Goal: Task Accomplishment & Management: Manage account settings

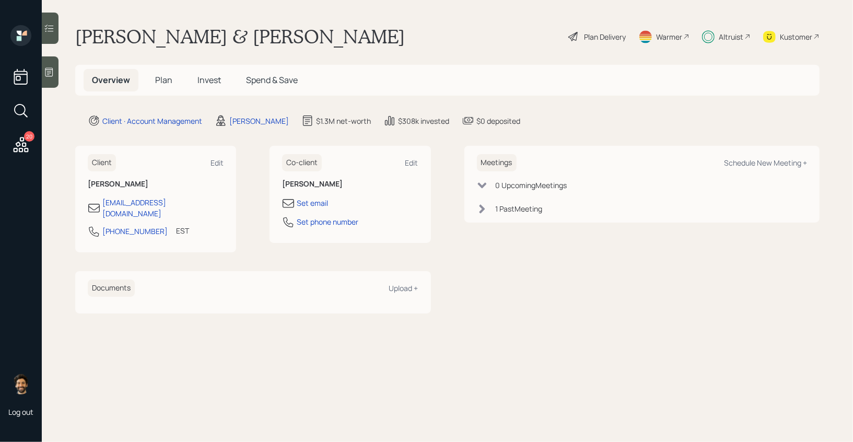
click at [17, 139] on icon at bounding box center [20, 144] width 19 height 19
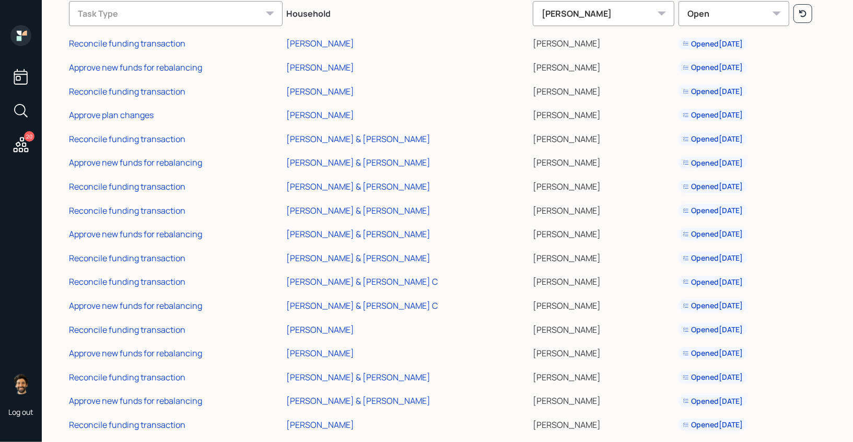
scroll to position [95, 0]
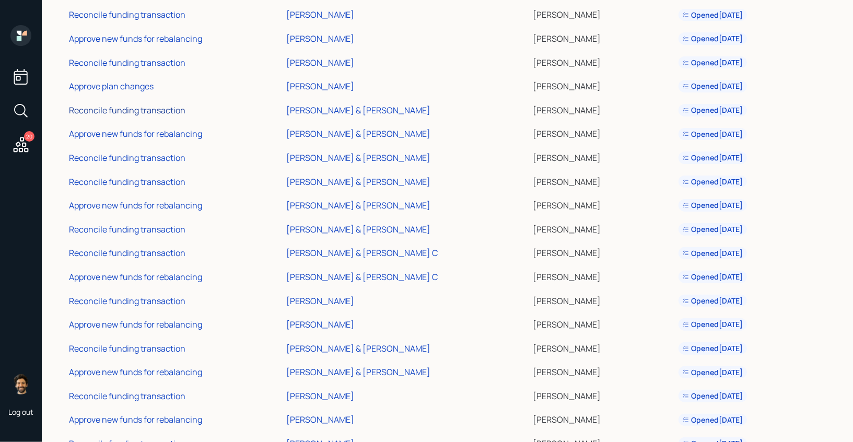
click at [146, 111] on div "Reconcile funding transaction" at bounding box center [127, 109] width 116 height 11
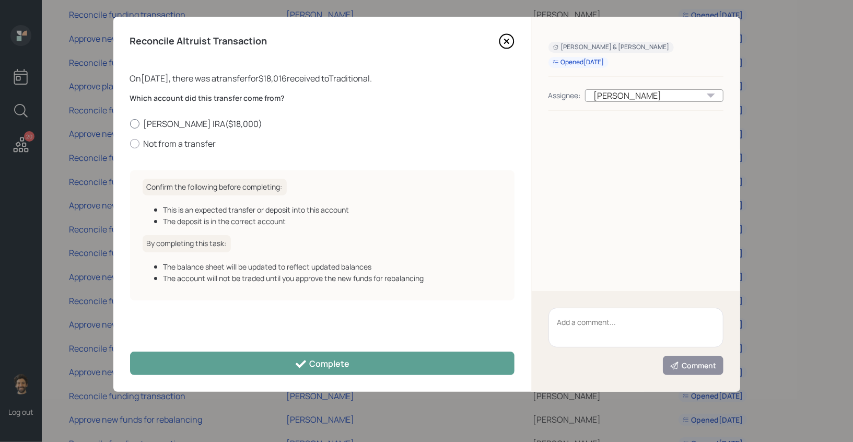
click at [163, 123] on label "Jim Rollover IRA ( $18,000 )" at bounding box center [322, 123] width 384 height 11
click at [130, 123] on input "Jim Rollover IRA ( $18,000 )" at bounding box center [130, 123] width 1 height 1
radio input "true"
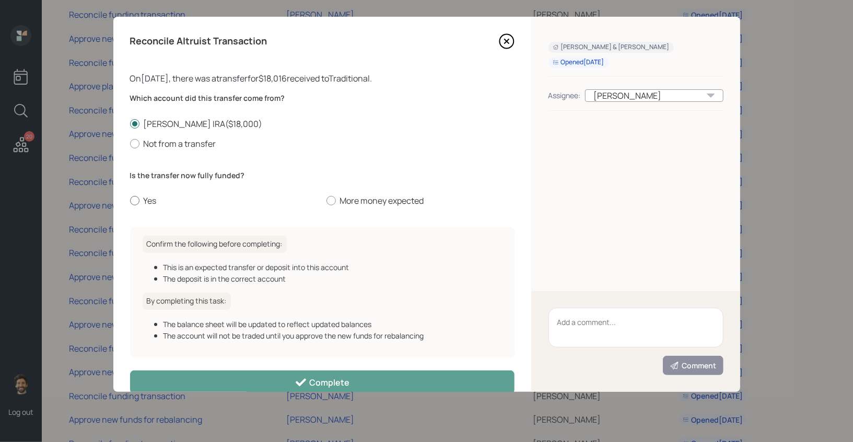
click at [148, 204] on label "Yes" at bounding box center [224, 200] width 188 height 11
click at [130, 201] on input "Yes" at bounding box center [130, 201] width 1 height 1
radio input "true"
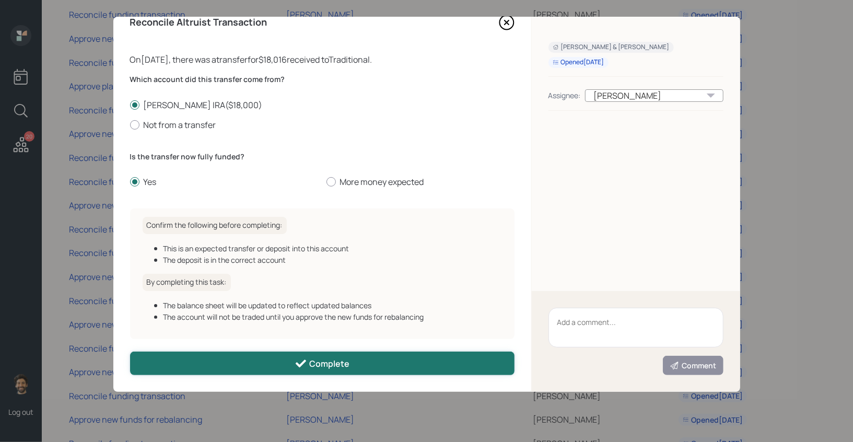
click at [237, 357] on button "Complete" at bounding box center [322, 364] width 384 height 24
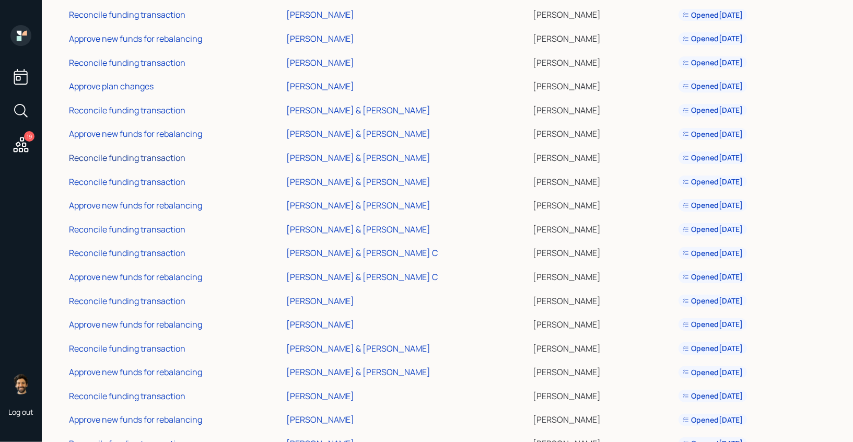
click at [127, 161] on div "Reconcile funding transaction" at bounding box center [127, 157] width 116 height 11
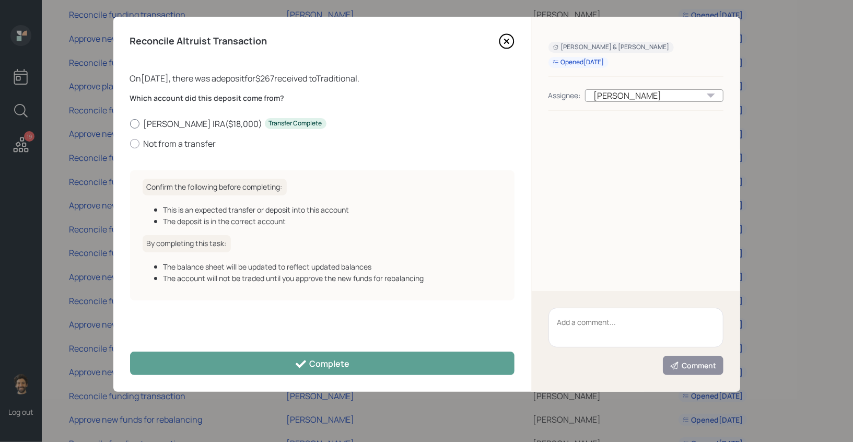
click at [157, 122] on label "Jim Rollover IRA ( $18,000 ) Transfer Complete" at bounding box center [322, 123] width 384 height 11
click at [130, 123] on input "Jim Rollover IRA ( $18,000 ) Transfer Complete" at bounding box center [130, 123] width 1 height 1
radio input "true"
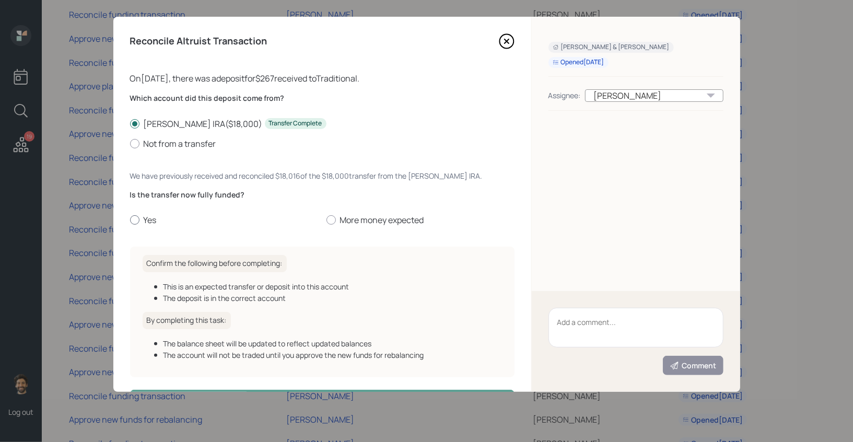
click at [147, 221] on label "Yes" at bounding box center [224, 219] width 188 height 11
click at [130, 220] on input "Yes" at bounding box center [130, 220] width 1 height 1
radio input "true"
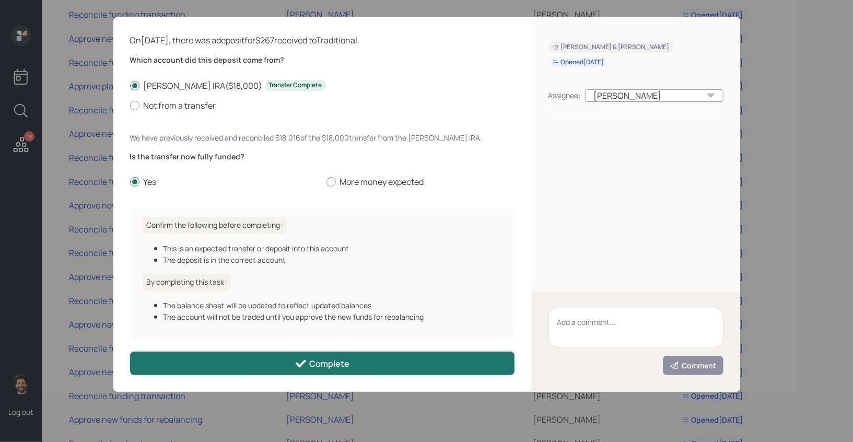
click at [206, 368] on button "Complete" at bounding box center [322, 364] width 384 height 24
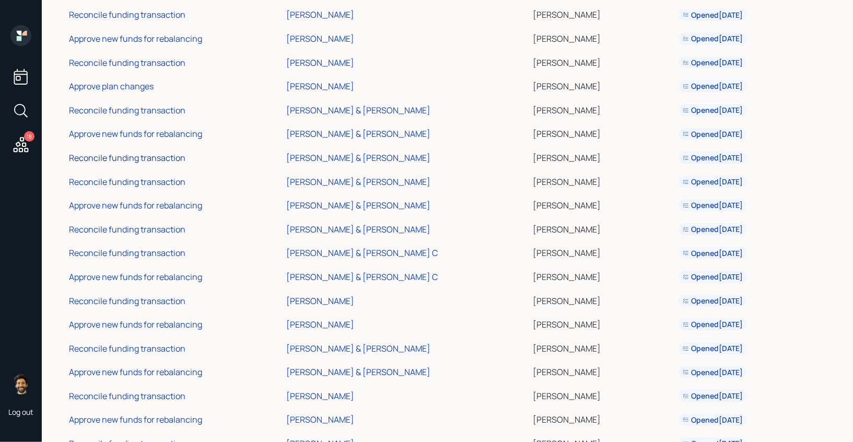
click at [120, 156] on div "Reconcile funding transaction" at bounding box center [127, 157] width 116 height 11
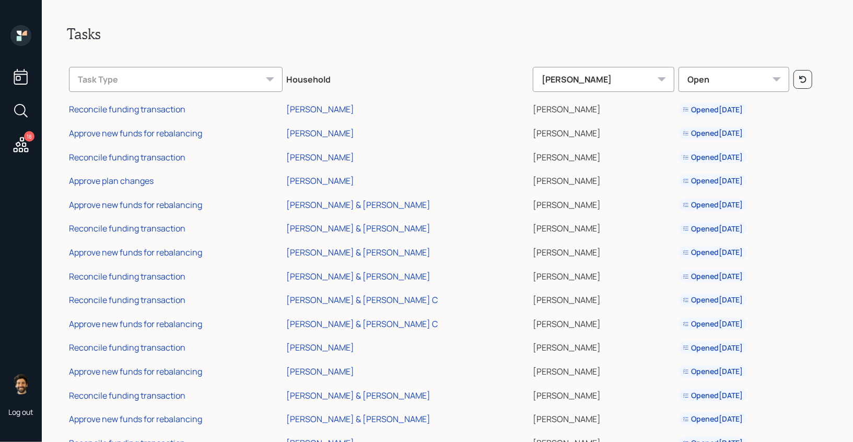
scroll to position [107, 0]
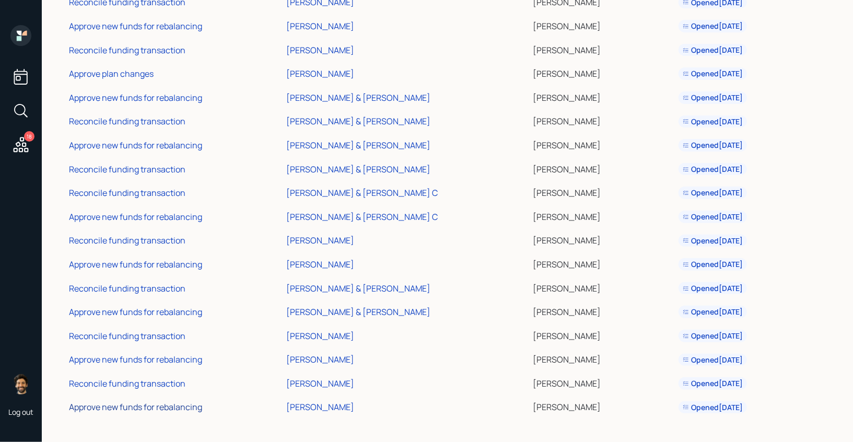
click at [151, 405] on div "Approve new funds for rebalancing" at bounding box center [135, 406] width 133 height 11
click at [129, 384] on div "Reconcile funding transaction" at bounding box center [127, 383] width 116 height 11
click at [134, 383] on div "Reconcile funding transaction" at bounding box center [127, 383] width 116 height 11
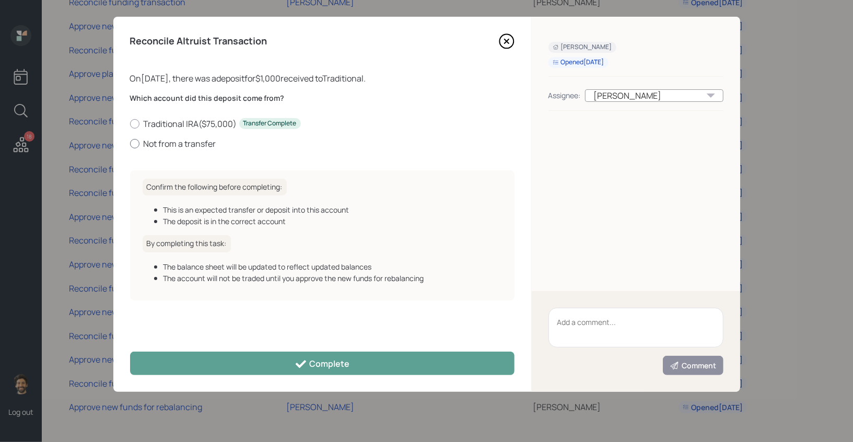
click at [136, 145] on div at bounding box center [134, 143] width 9 height 9
click at [130, 144] on input "Not from a transfer" at bounding box center [130, 143] width 1 height 1
radio input "true"
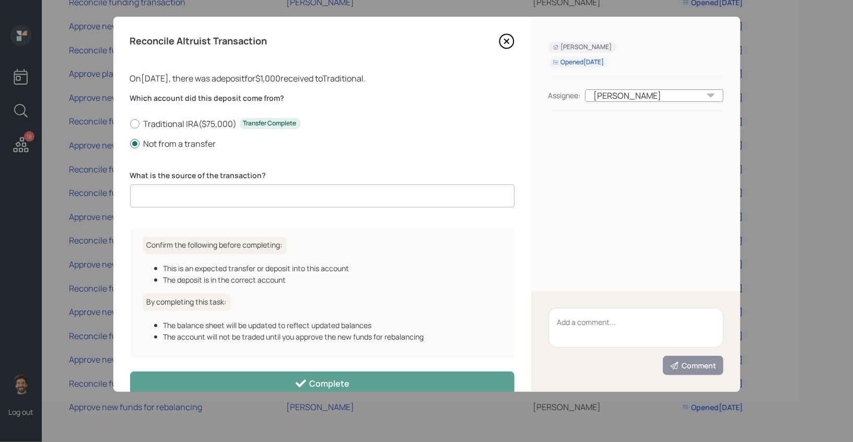
click at [192, 193] on input at bounding box center [322, 195] width 384 height 23
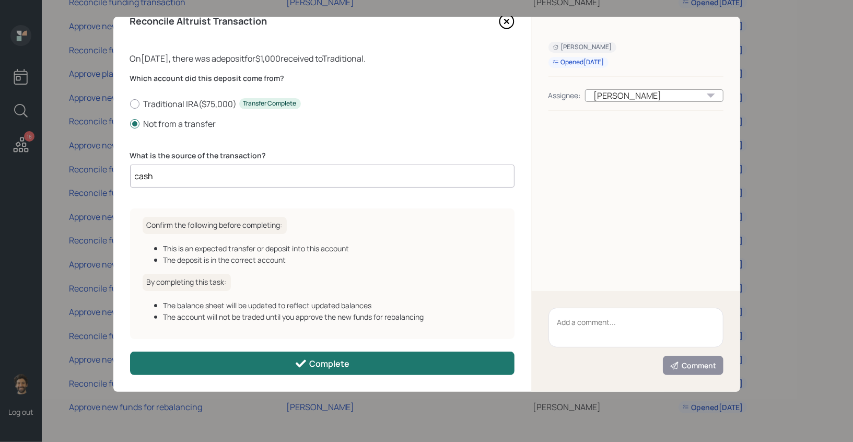
type input "cash"
click at [235, 358] on button "Complete" at bounding box center [322, 364] width 384 height 24
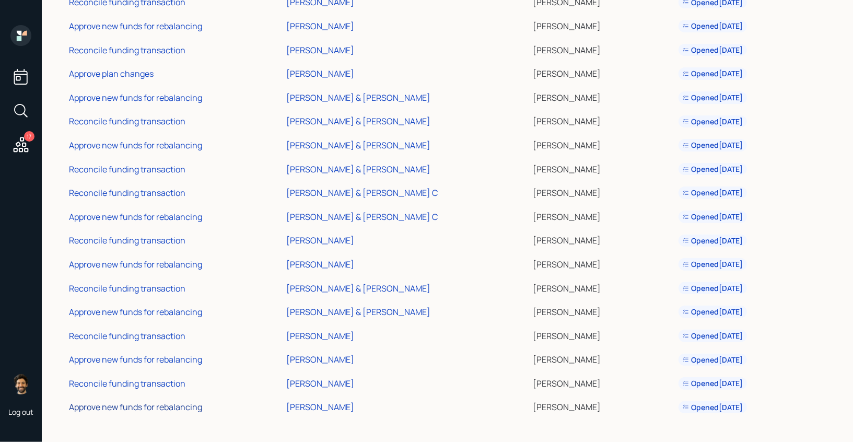
click at [157, 409] on div "Approve new funds for rebalancing" at bounding box center [135, 406] width 133 height 11
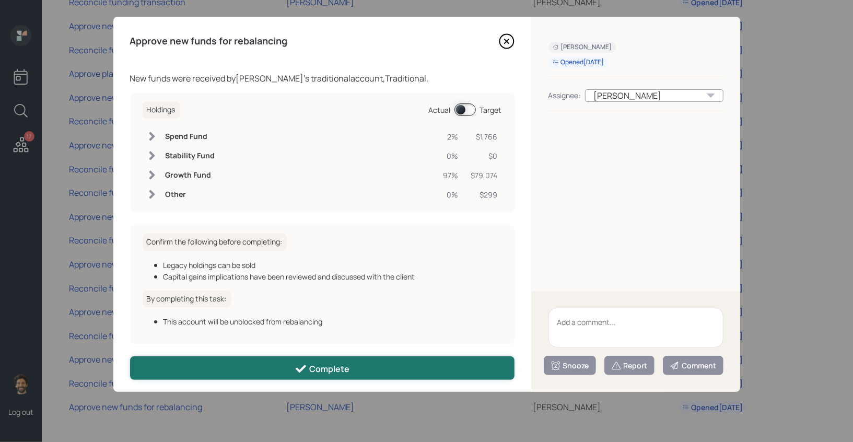
click at [266, 371] on button "Complete" at bounding box center [322, 368] width 384 height 24
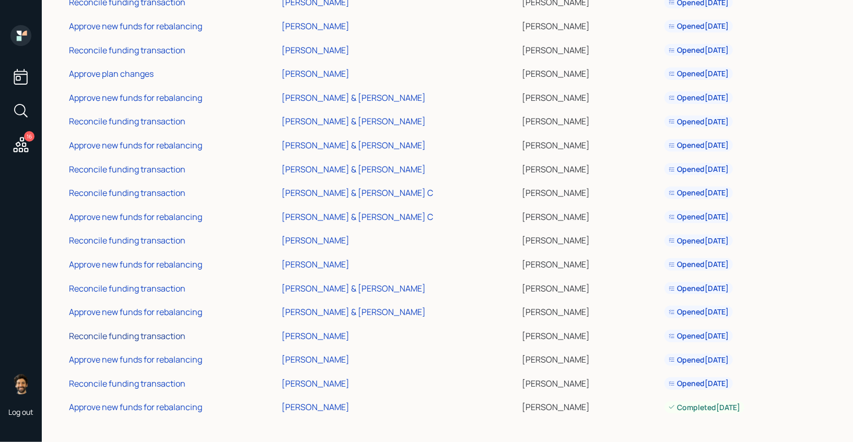
click at [104, 335] on div "Reconcile funding transaction" at bounding box center [127, 335] width 116 height 11
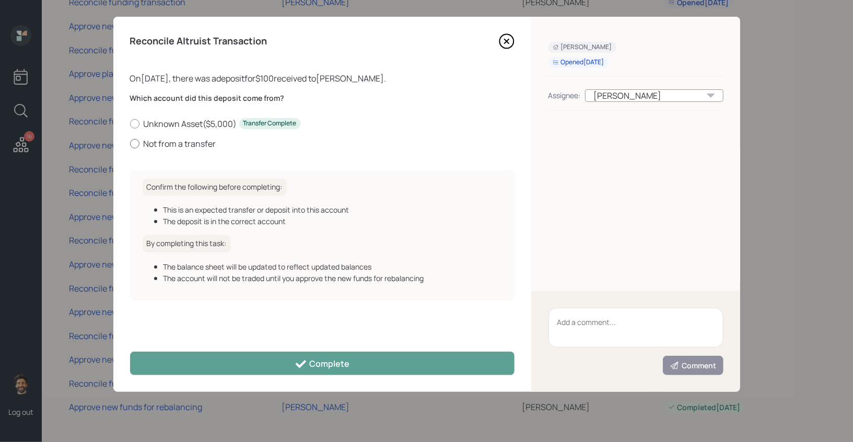
click at [179, 144] on label "Not from a transfer" at bounding box center [322, 143] width 384 height 11
click at [130, 144] on input "Not from a transfer" at bounding box center [130, 143] width 1 height 1
radio input "true"
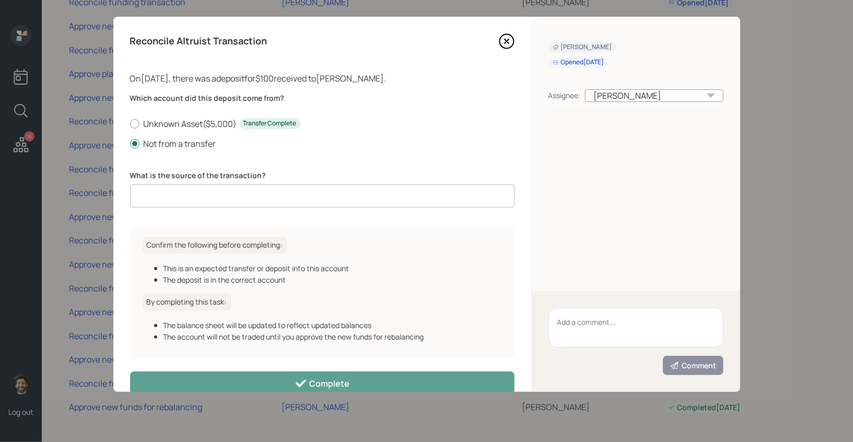
click at [189, 196] on input at bounding box center [322, 195] width 384 height 23
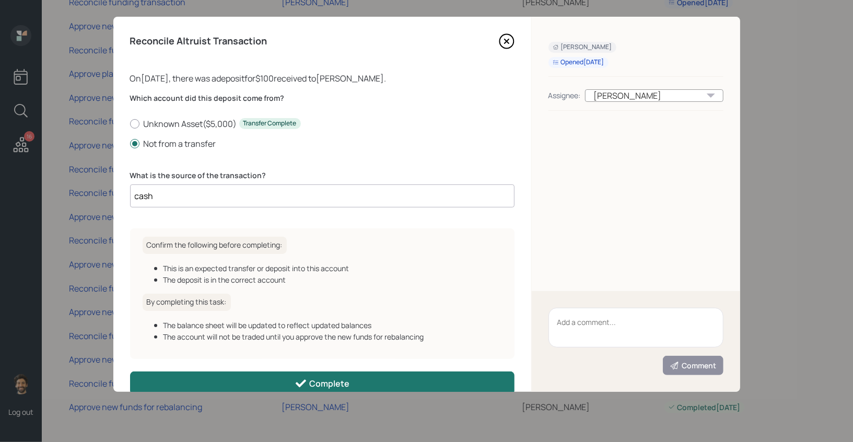
type input "cash"
click at [219, 382] on button "Complete" at bounding box center [322, 383] width 384 height 24
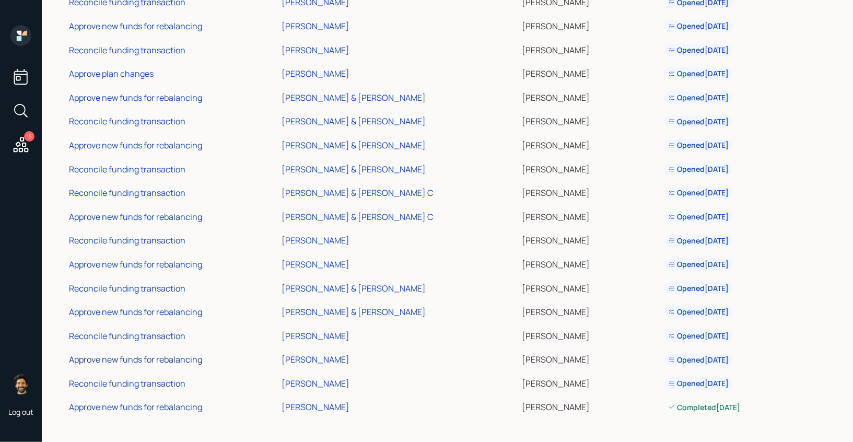
click at [102, 358] on div "Approve new funds for rebalancing" at bounding box center [135, 359] width 133 height 11
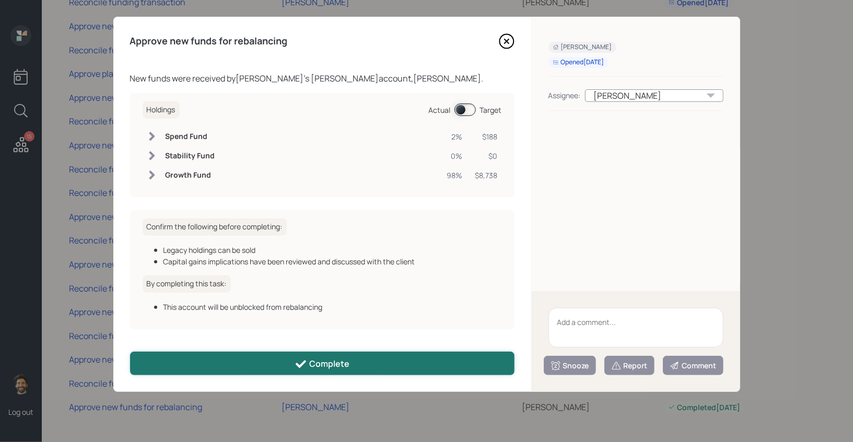
click at [182, 359] on button "Complete" at bounding box center [322, 364] width 384 height 24
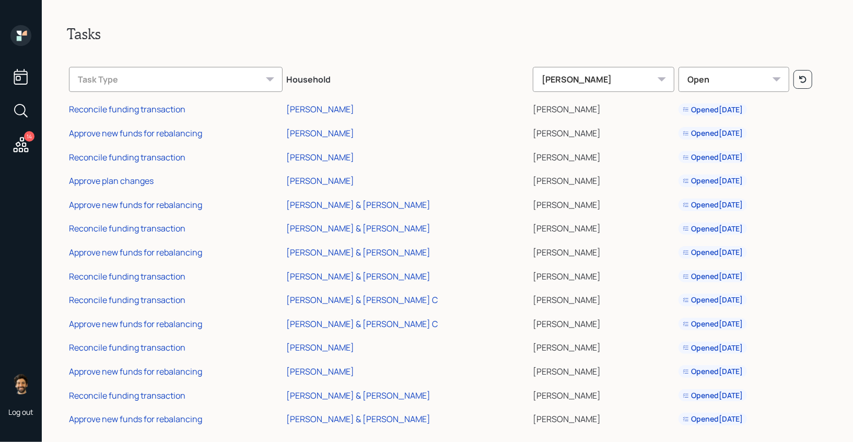
scroll to position [11, 0]
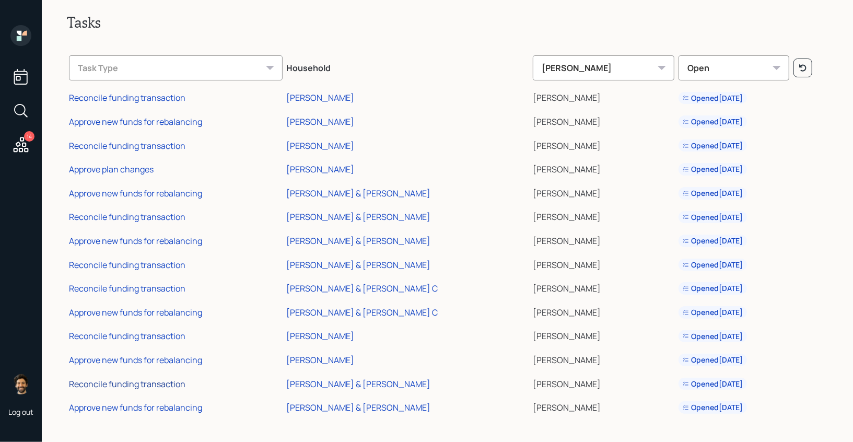
click at [126, 382] on div "Reconcile funding transaction" at bounding box center [127, 383] width 116 height 11
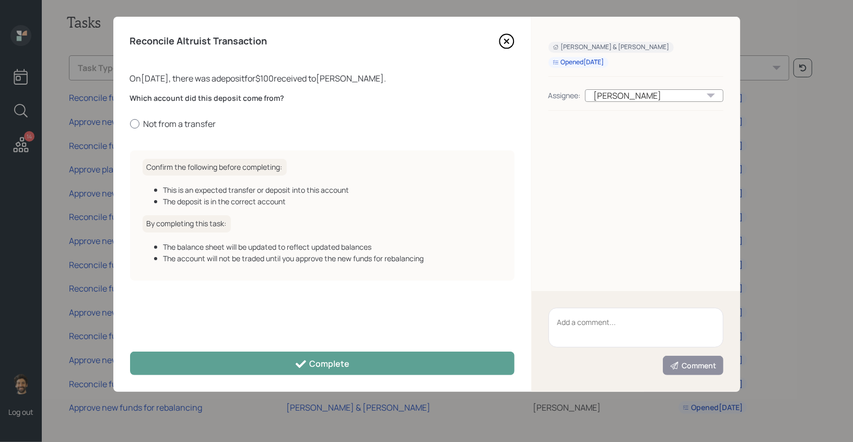
click at [192, 123] on label "Not from a transfer" at bounding box center [322, 123] width 384 height 11
click at [130, 123] on input "Not from a transfer" at bounding box center [130, 123] width 1 height 1
radio input "true"
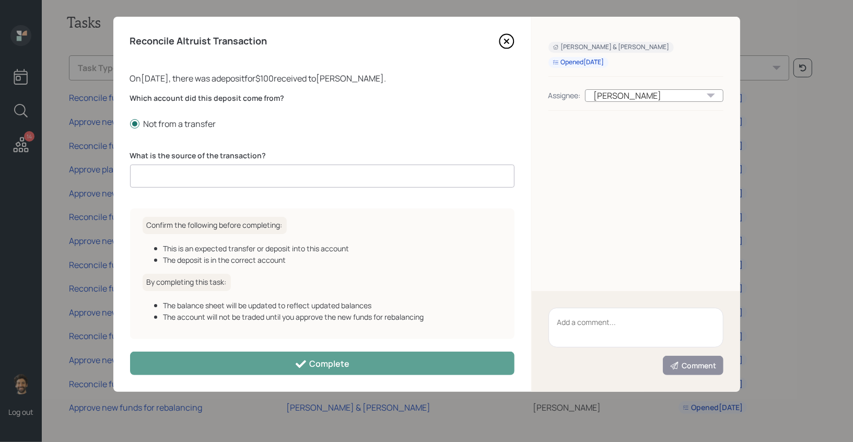
click at [173, 181] on input at bounding box center [322, 176] width 384 height 23
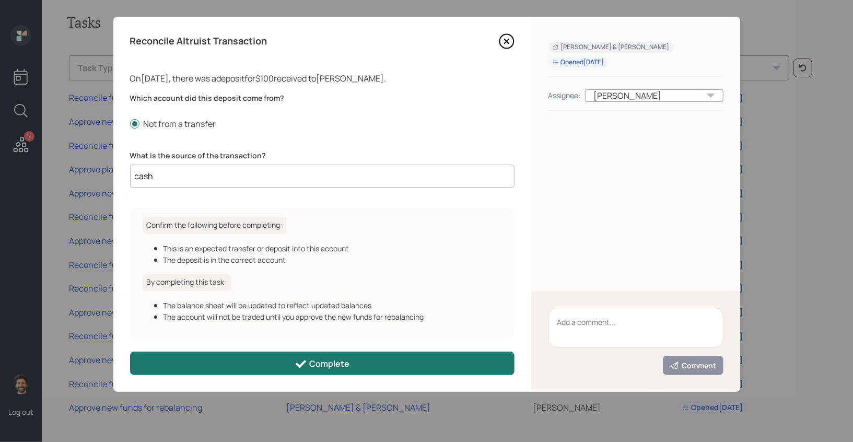
type input "cash"
click at [190, 372] on button "Complete" at bounding box center [322, 364] width 384 height 24
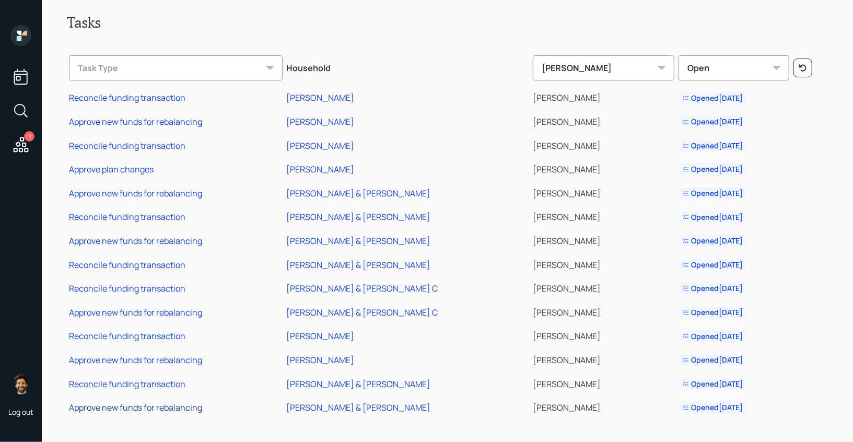
click at [158, 409] on div "Approve new funds for rebalancing" at bounding box center [135, 407] width 133 height 11
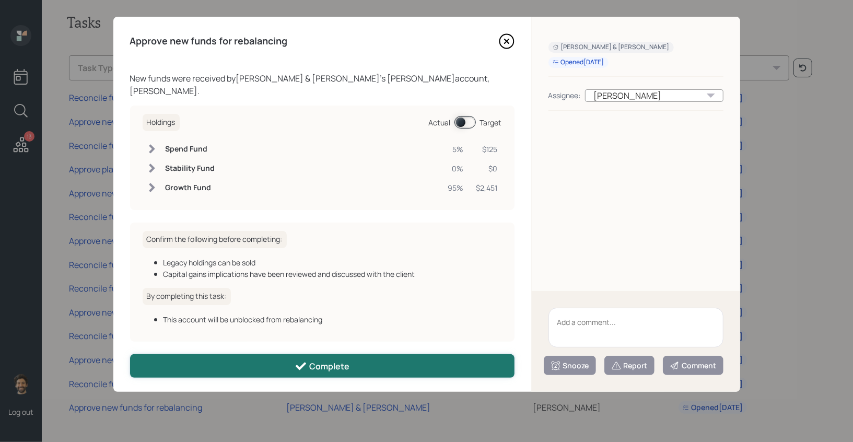
click at [232, 367] on button "Complete" at bounding box center [322, 366] width 384 height 24
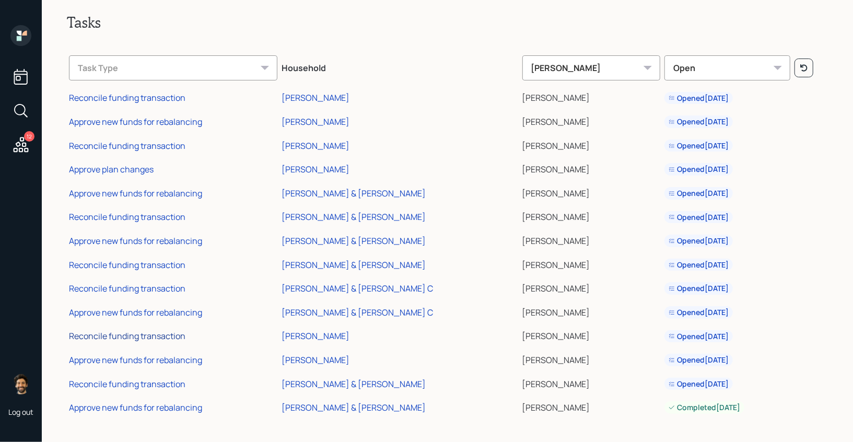
click at [144, 336] on div "Reconcile funding transaction" at bounding box center [127, 335] width 116 height 11
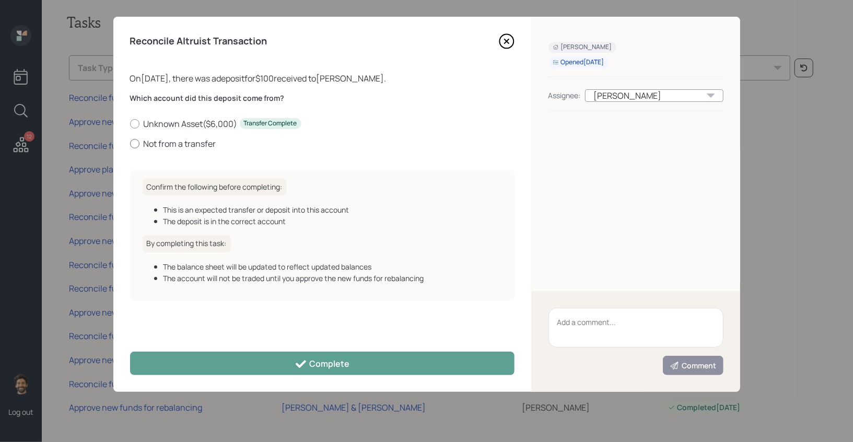
click at [188, 144] on label "Not from a transfer" at bounding box center [322, 143] width 384 height 11
click at [130, 144] on input "Not from a transfer" at bounding box center [130, 143] width 1 height 1
radio input "true"
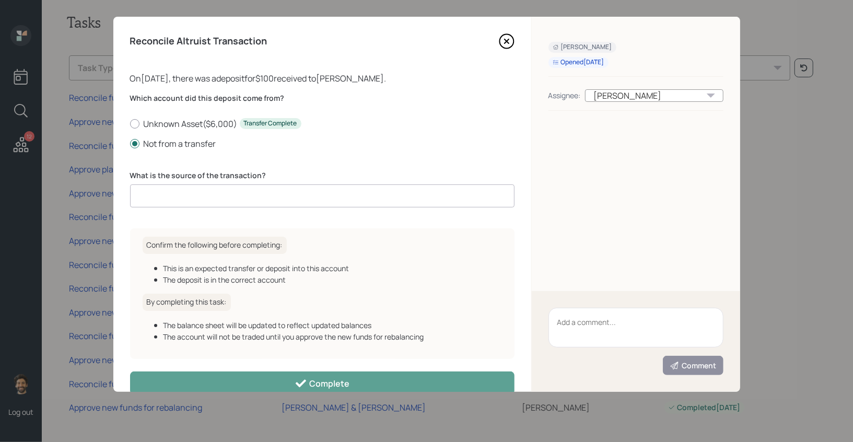
click at [218, 195] on input at bounding box center [322, 195] width 384 height 23
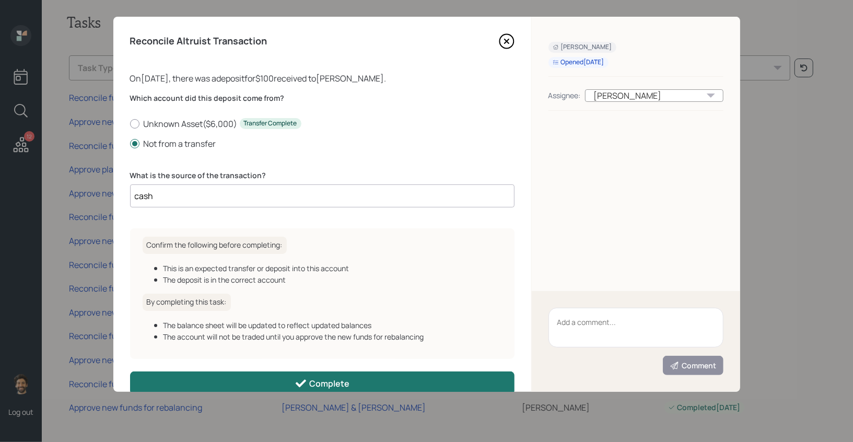
type input "cash"
click at [201, 383] on button "Complete" at bounding box center [322, 383] width 384 height 24
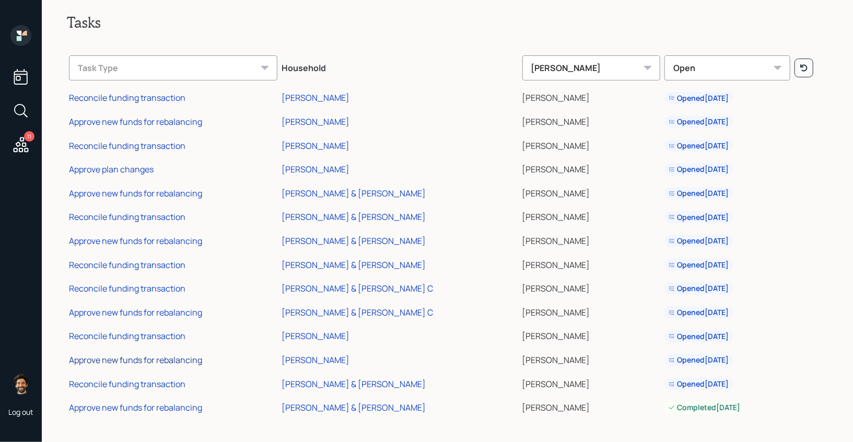
click at [111, 362] on div "Approve new funds for rebalancing" at bounding box center [135, 359] width 133 height 11
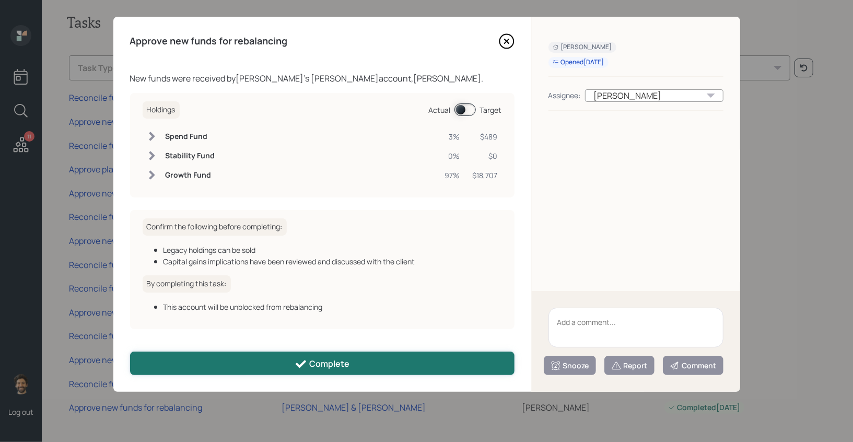
click at [189, 360] on button "Complete" at bounding box center [322, 364] width 384 height 24
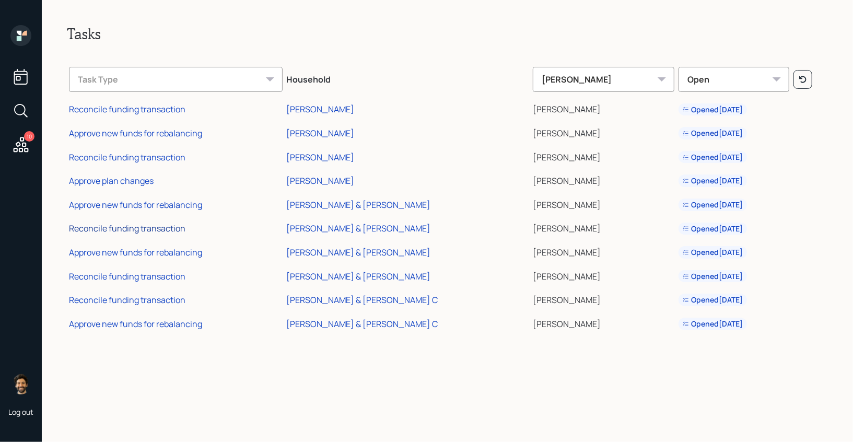
click at [146, 228] on div "Reconcile funding transaction" at bounding box center [127, 228] width 116 height 11
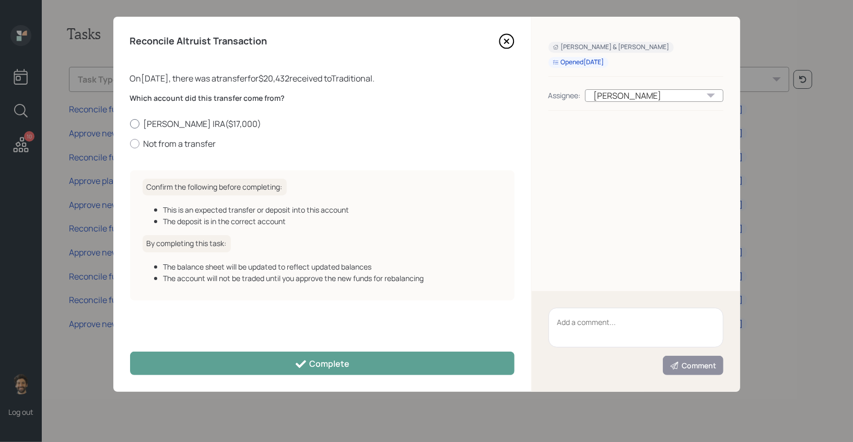
click at [167, 126] on label "Kris Rollover IRA ( $17,000 )" at bounding box center [322, 123] width 384 height 11
click at [130, 124] on input "Kris Rollover IRA ( $17,000 )" at bounding box center [130, 123] width 1 height 1
radio input "true"
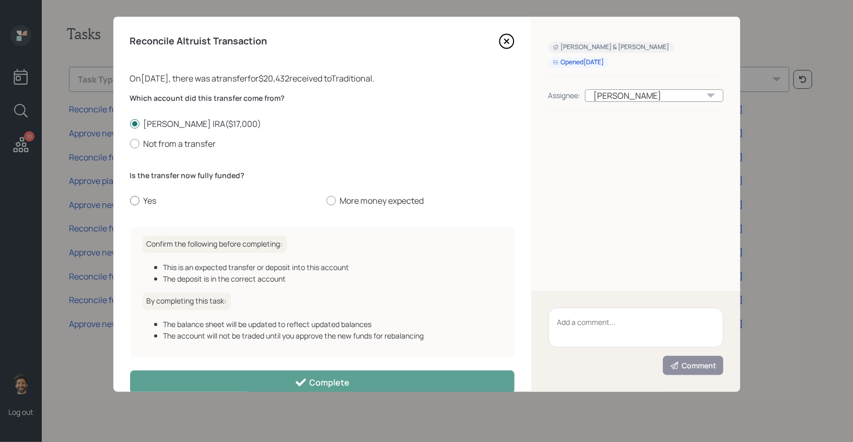
click at [148, 202] on label "Yes" at bounding box center [224, 200] width 188 height 11
click at [130, 201] on input "Yes" at bounding box center [130, 201] width 1 height 1
radio input "true"
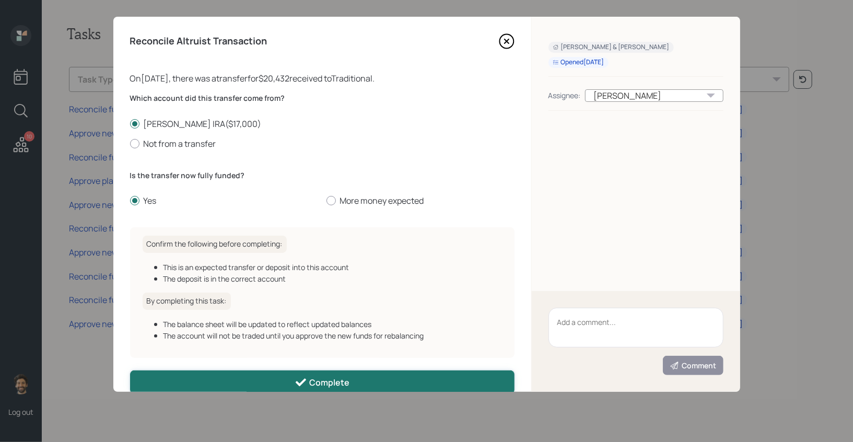
click at [182, 379] on button "Complete" at bounding box center [322, 382] width 384 height 24
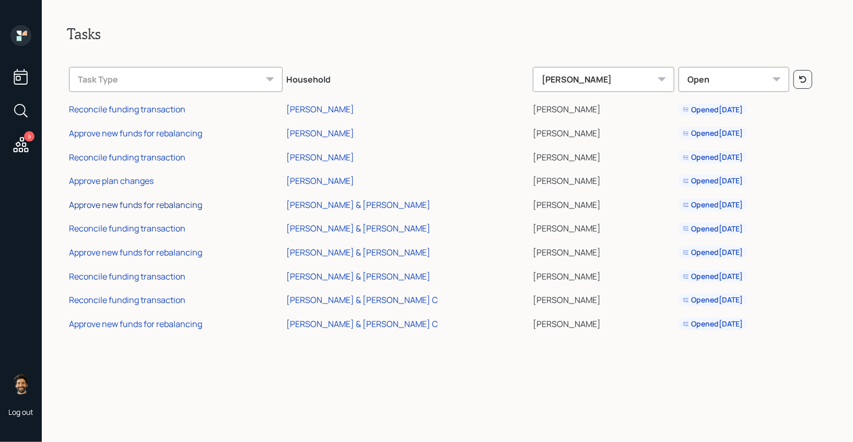
click at [139, 206] on div "Approve new funds for rebalancing" at bounding box center [135, 204] width 133 height 11
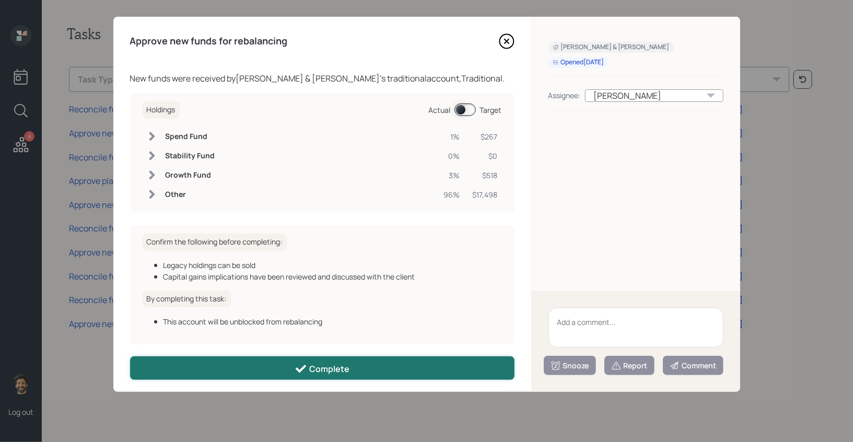
click at [239, 361] on button "Complete" at bounding box center [322, 368] width 384 height 24
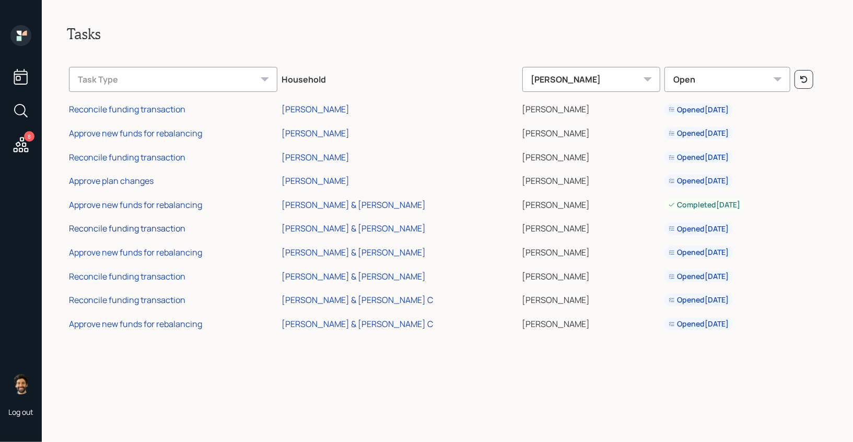
click at [119, 231] on div "Reconcile funding transaction" at bounding box center [127, 228] width 116 height 11
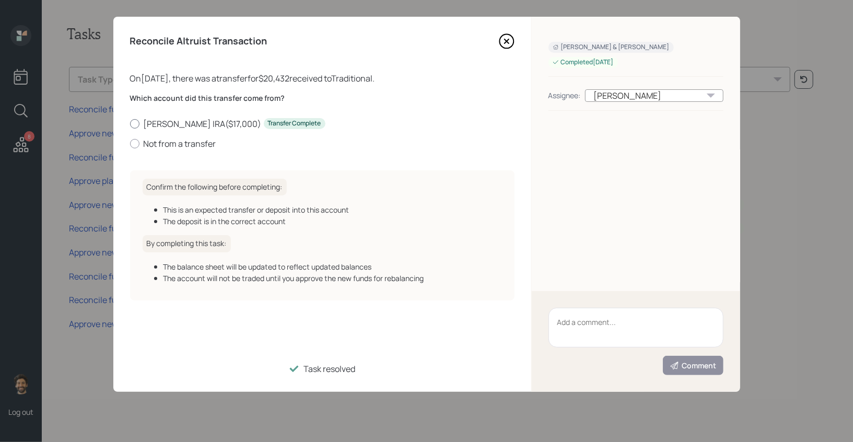
click at [153, 123] on label "Kris Rollover IRA ( $17,000 ) Transfer Complete" at bounding box center [322, 123] width 384 height 11
click at [130, 123] on input "Kris Rollover IRA ( $17,000 ) Transfer Complete" at bounding box center [130, 123] width 1 height 1
radio input "true"
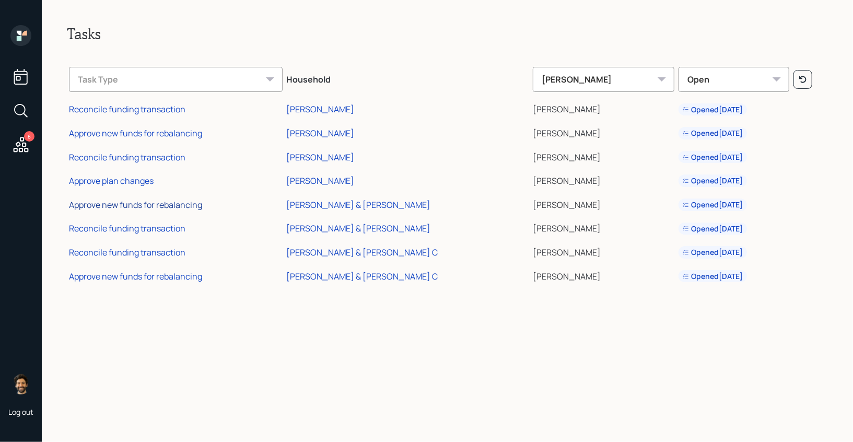
click at [129, 207] on div "Approve new funds for rebalancing" at bounding box center [135, 204] width 133 height 11
click at [112, 232] on div "Reconcile funding transaction" at bounding box center [127, 228] width 116 height 11
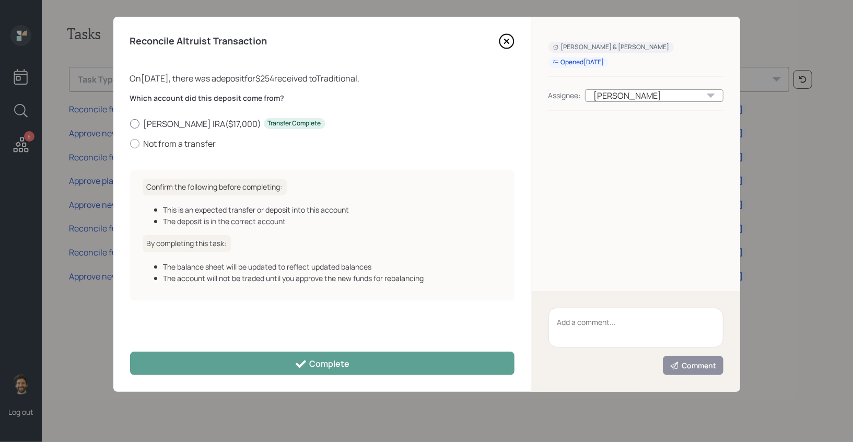
click at [169, 122] on label "[PERSON_NAME] IRA ( $17,000 ) Transfer Complete" at bounding box center [322, 123] width 384 height 11
click at [130, 123] on input "[PERSON_NAME] IRA ( $17,000 ) Transfer Complete" at bounding box center [130, 123] width 1 height 1
radio input "true"
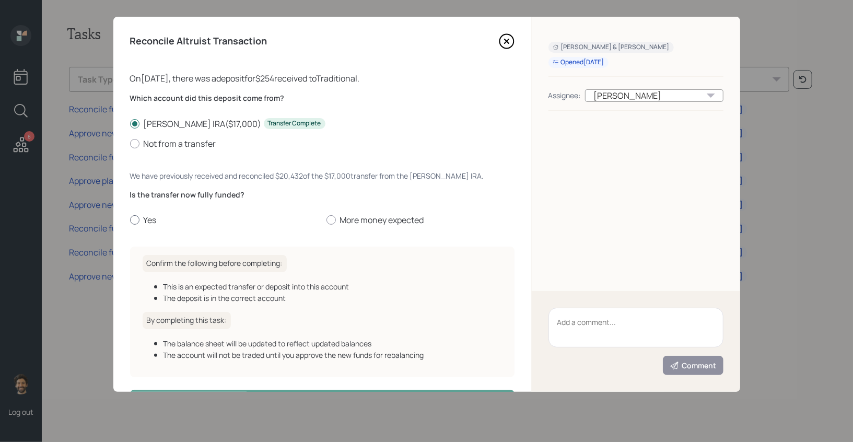
click at [142, 215] on label "Yes" at bounding box center [224, 219] width 188 height 11
click at [130, 220] on input "Yes" at bounding box center [130, 220] width 1 height 1
radio input "true"
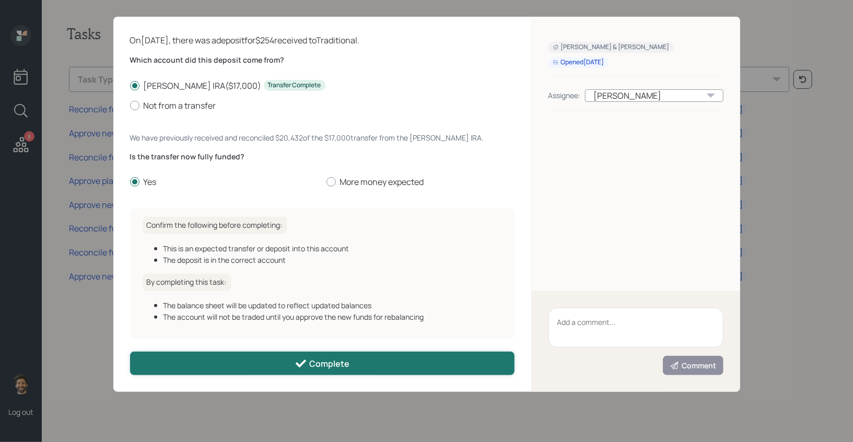
click at [262, 359] on button "Complete" at bounding box center [322, 364] width 384 height 24
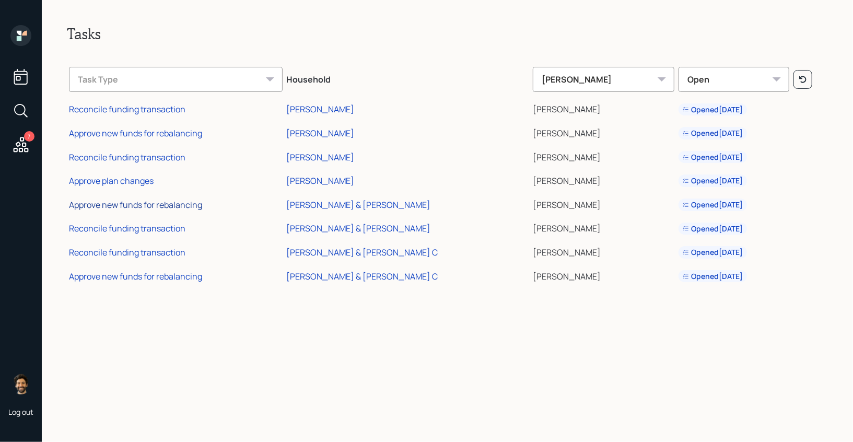
click at [119, 204] on div "Approve new funds for rebalancing" at bounding box center [135, 204] width 133 height 11
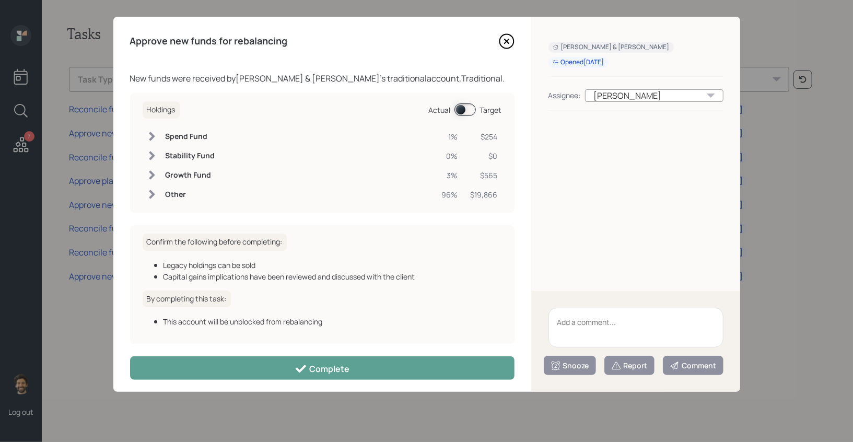
scroll to position [5, 0]
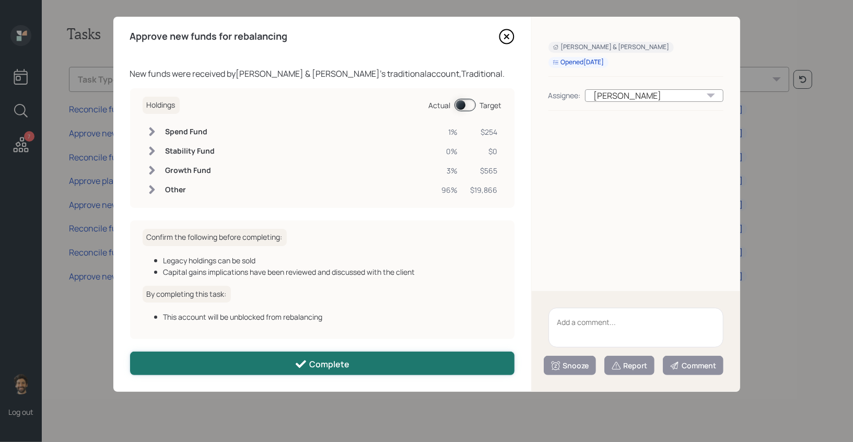
click at [208, 361] on button "Complete" at bounding box center [322, 364] width 384 height 24
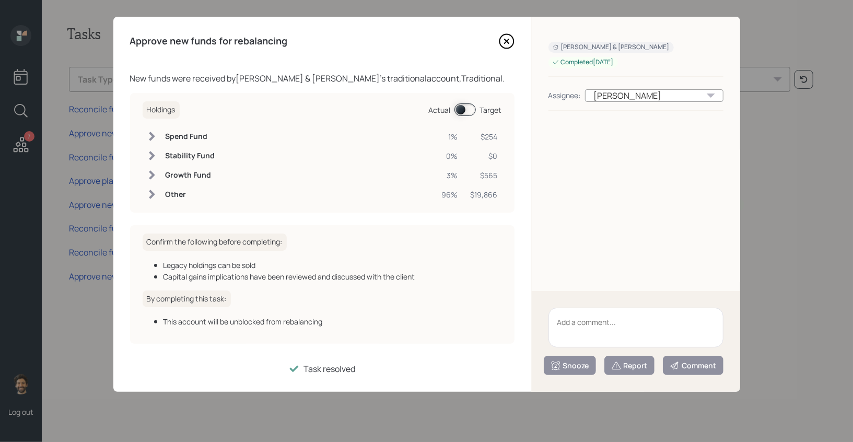
scroll to position [0, 0]
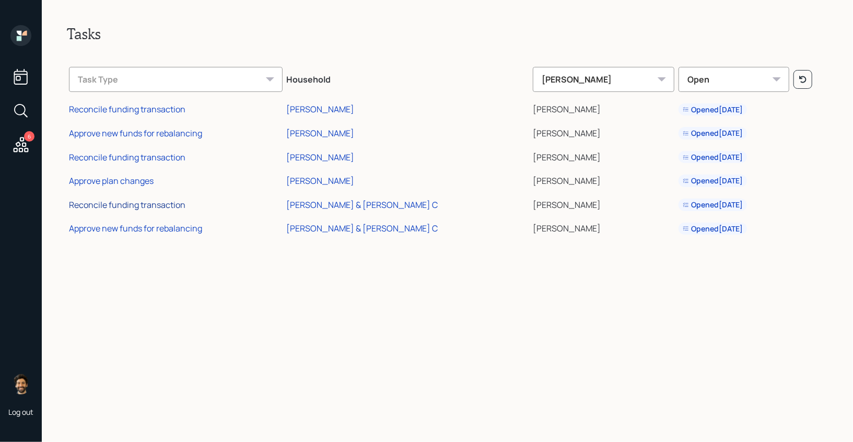
click at [165, 210] on div "Reconcile funding transaction" at bounding box center [127, 204] width 116 height 11
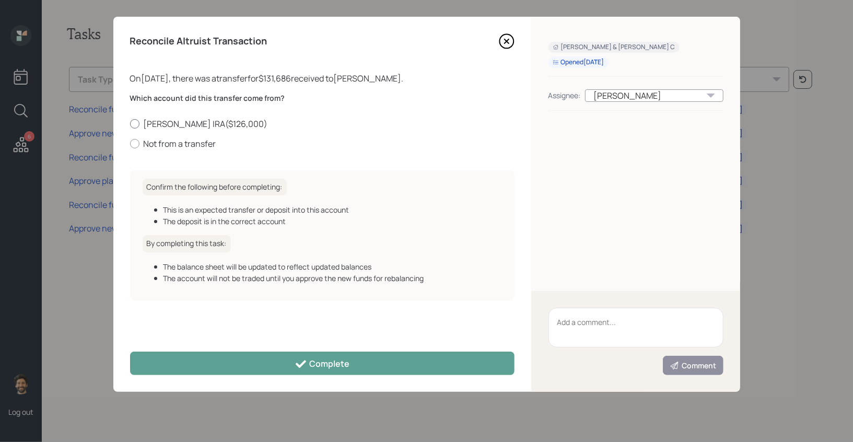
click at [172, 120] on label "Herman Roth IRA ( $126,000 )" at bounding box center [322, 123] width 384 height 11
click at [130, 123] on input "Herman Roth IRA ( $126,000 )" at bounding box center [130, 123] width 1 height 1
radio input "true"
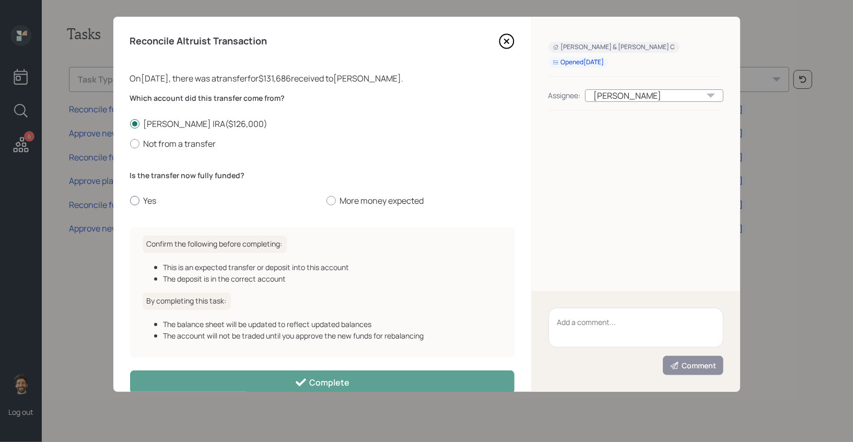
click at [147, 198] on label "Yes" at bounding box center [224, 200] width 188 height 11
click at [130, 201] on input "Yes" at bounding box center [130, 201] width 1 height 1
radio input "true"
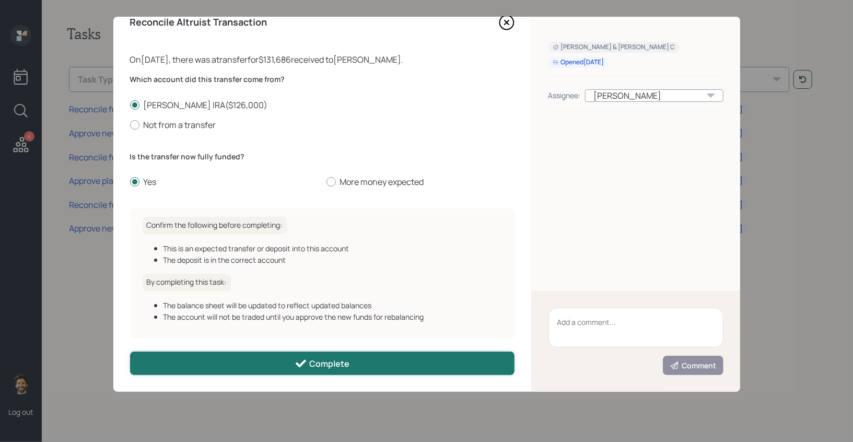
click at [214, 368] on button "Complete" at bounding box center [322, 364] width 384 height 24
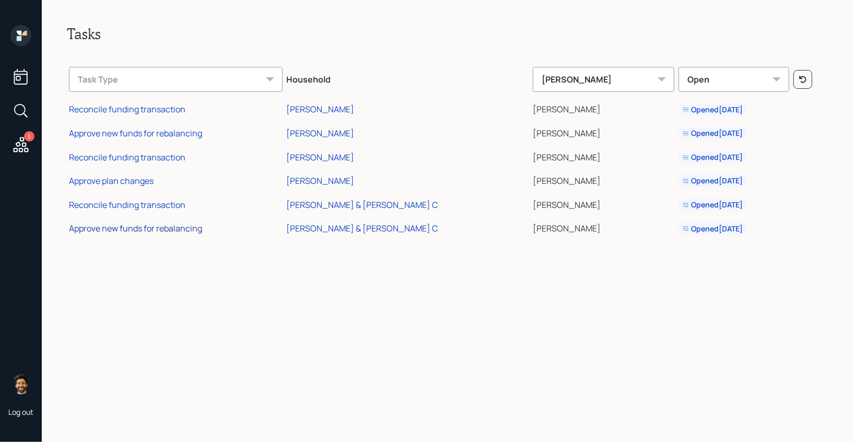
click at [134, 227] on div "Approve new funds for rebalancing" at bounding box center [135, 228] width 133 height 11
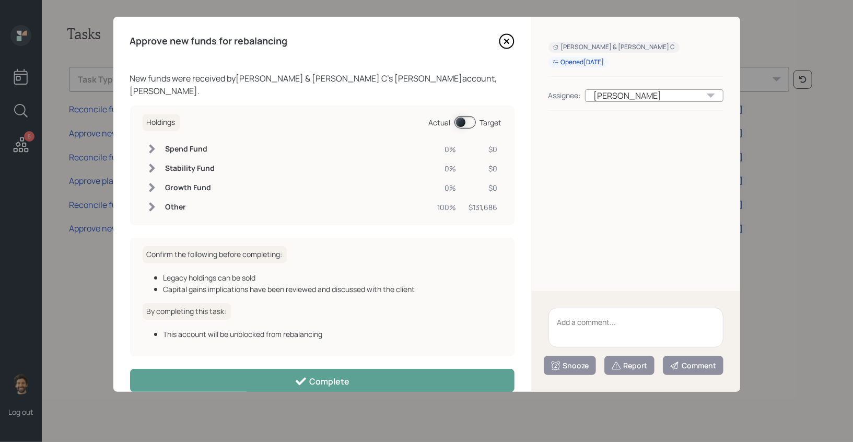
scroll to position [5, 0]
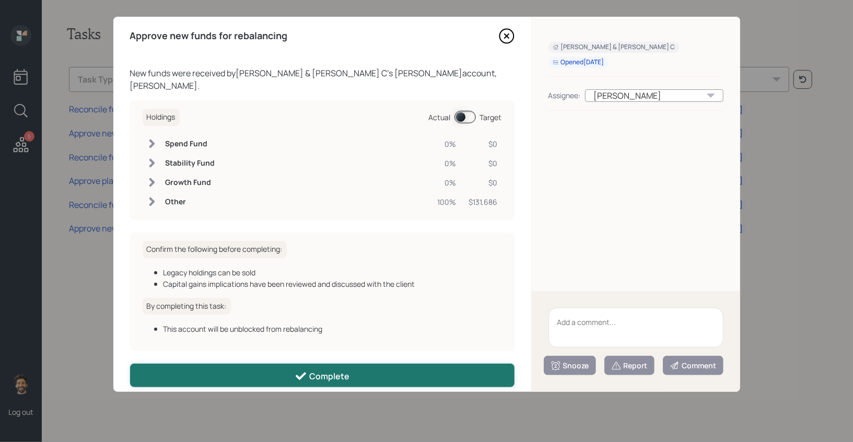
click at [178, 364] on button "Complete" at bounding box center [322, 376] width 384 height 24
